Goal: Information Seeking & Learning: Learn about a topic

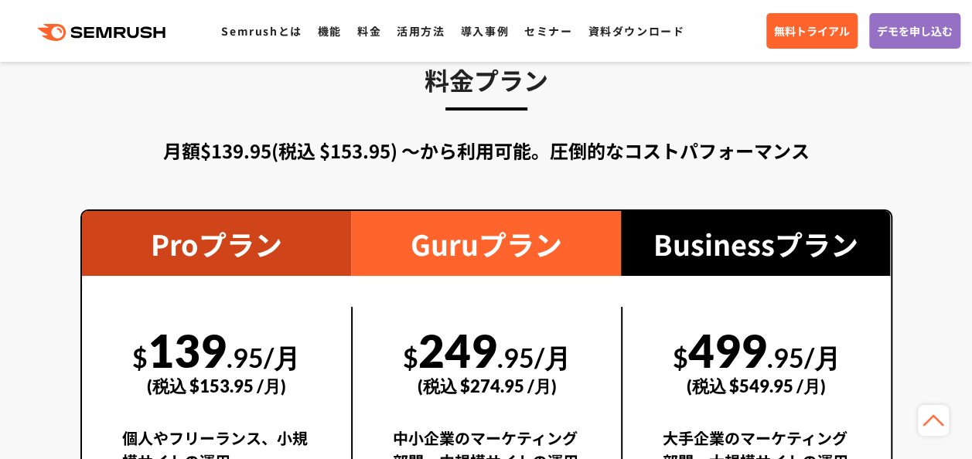
scroll to position [2857, 0]
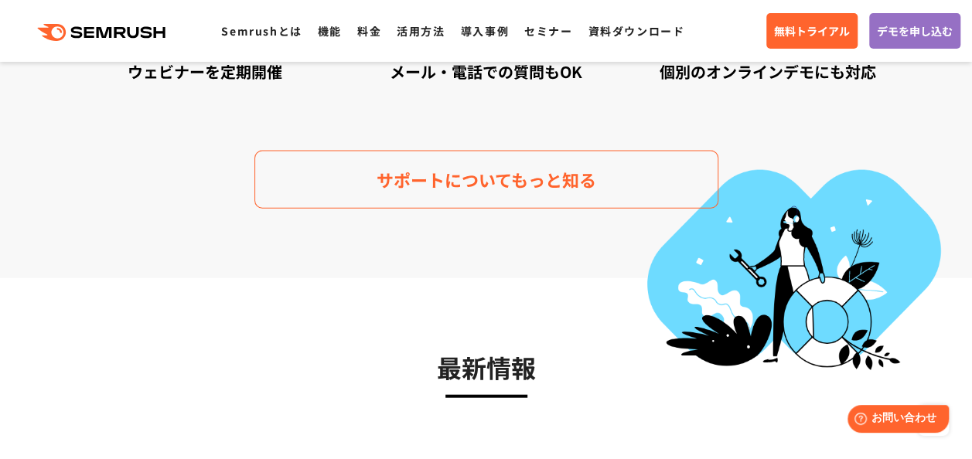
scroll to position [4869, 0]
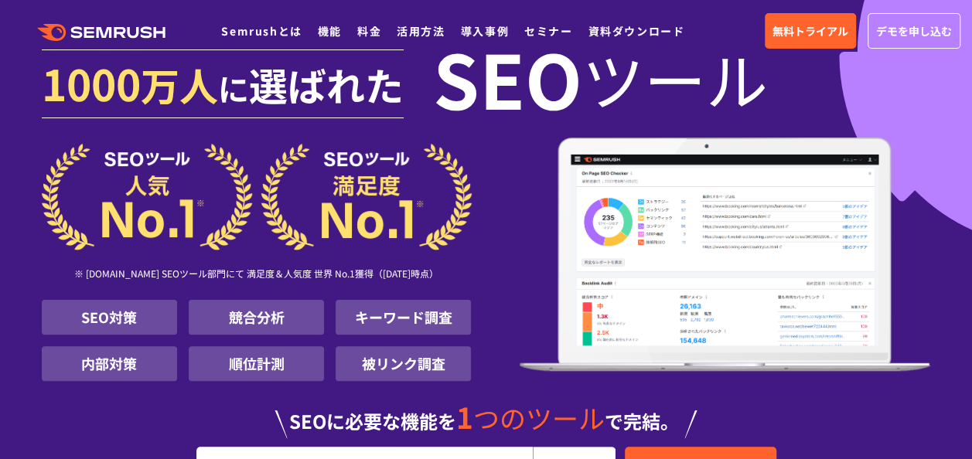
scroll to position [77, 0]
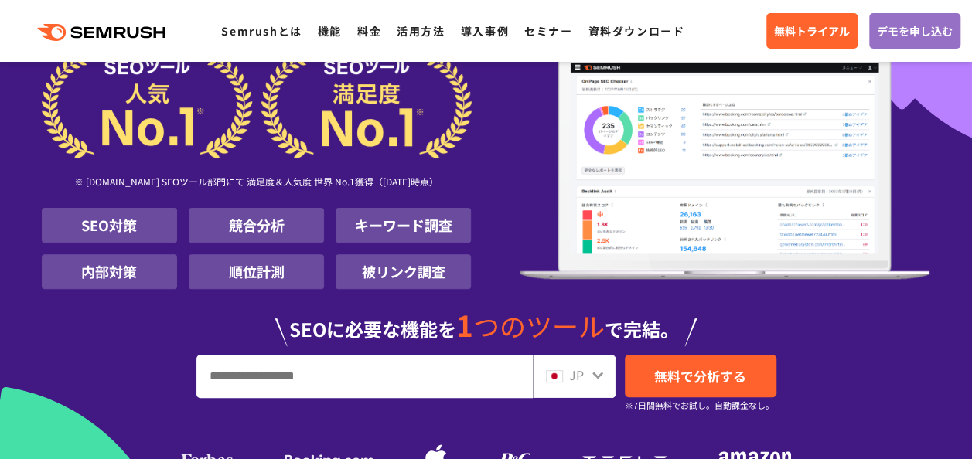
scroll to position [232, 0]
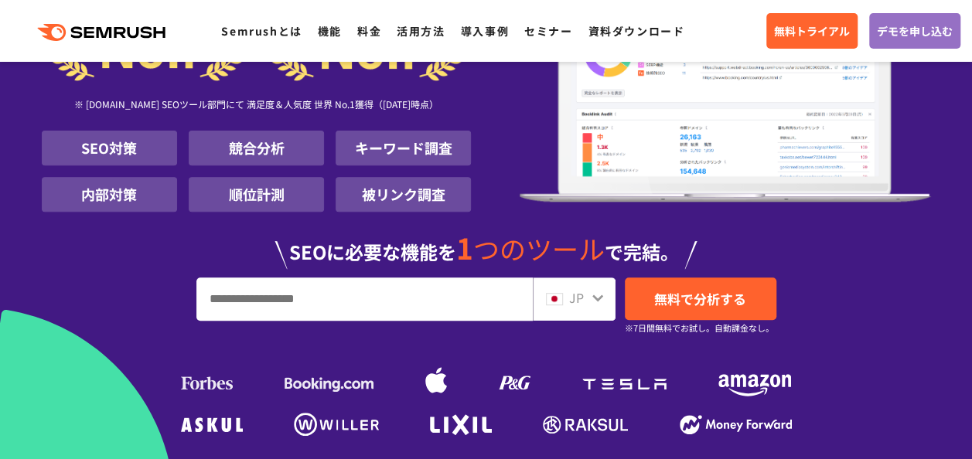
click at [279, 302] on input "URL、キーワードを入力してください" at bounding box center [364, 299] width 335 height 42
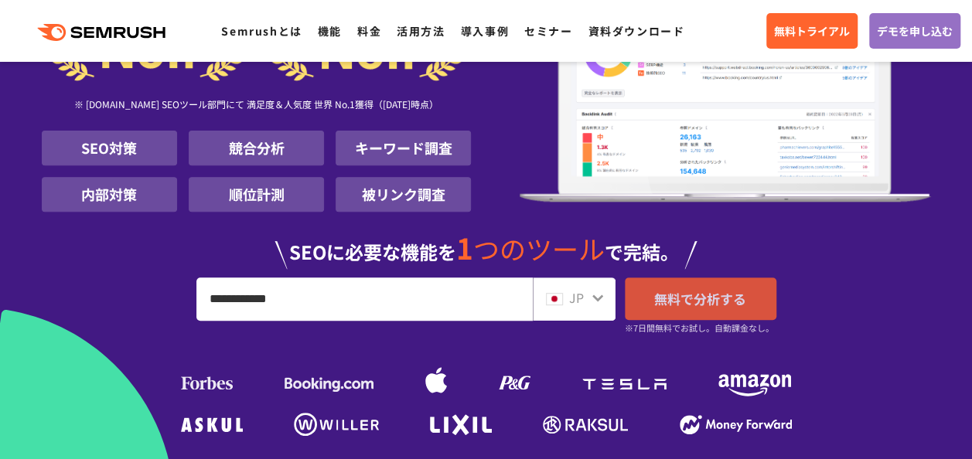
type input "**********"
click at [665, 312] on link "無料で分析する" at bounding box center [700, 298] width 151 height 43
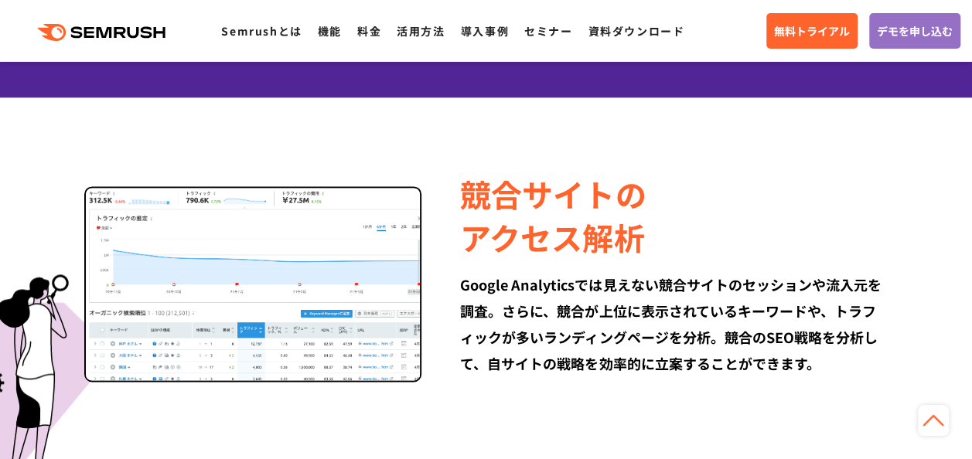
scroll to position [1237, 0]
